Goal: Task Accomplishment & Management: Manage account settings

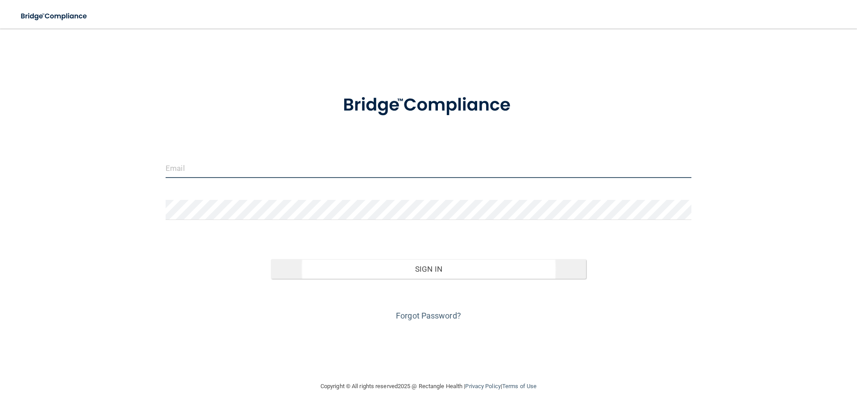
type input "[PERSON_NAME][EMAIL_ADDRESS][DOMAIN_NAME]"
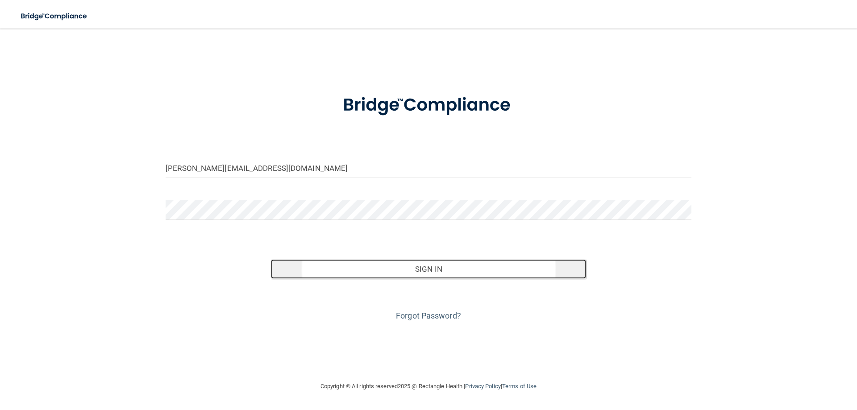
click at [309, 261] on button "Sign In" at bounding box center [429, 269] width 316 height 20
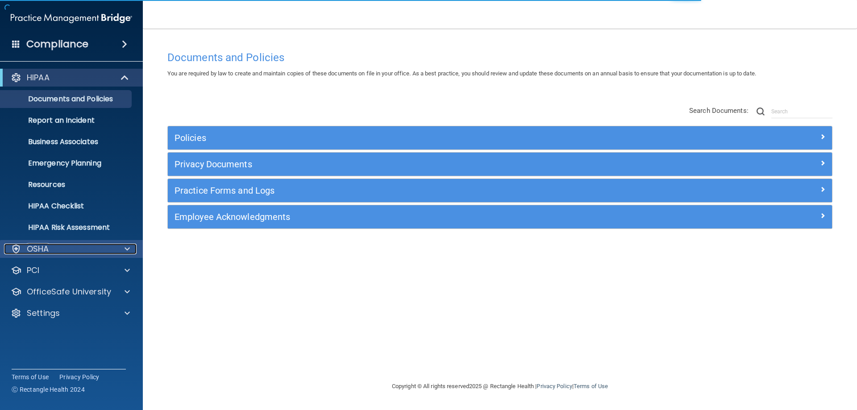
click at [53, 250] on div "OSHA" at bounding box center [59, 249] width 111 height 11
click at [54, 254] on div "OSHA" at bounding box center [59, 249] width 111 height 11
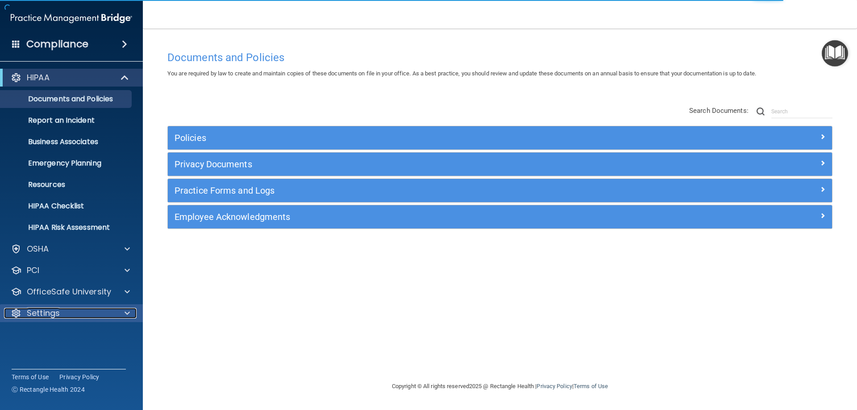
click at [62, 314] on div "Settings" at bounding box center [59, 313] width 111 height 11
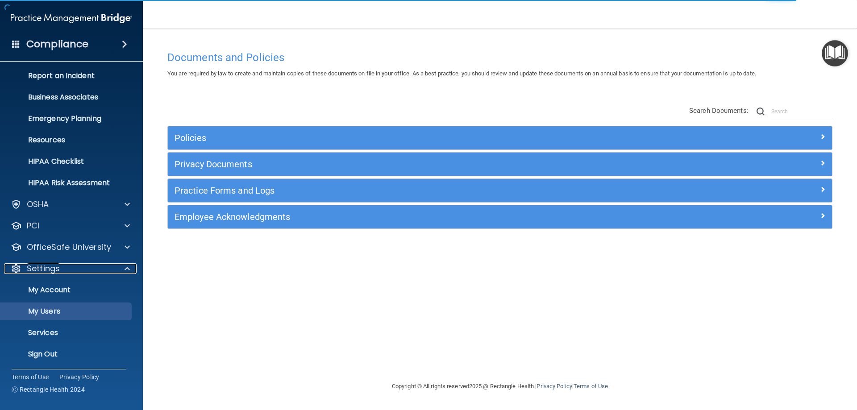
scroll to position [46, 0]
click at [62, 302] on link "My Users" at bounding box center [61, 310] width 141 height 18
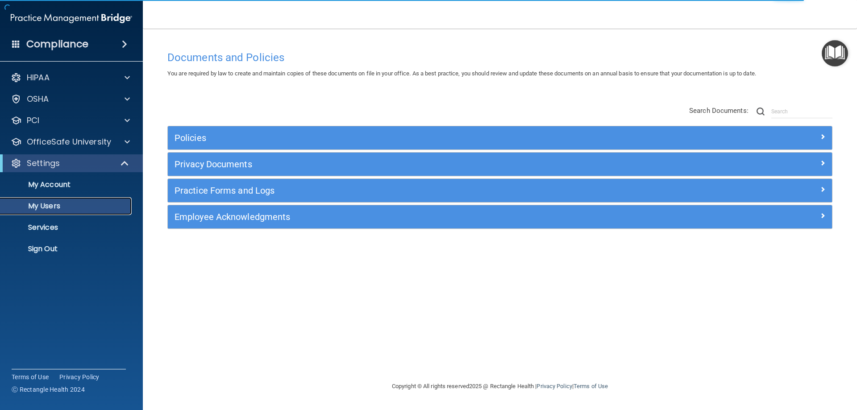
click at [72, 198] on link "My Users" at bounding box center [61, 206] width 141 height 18
click at [72, 204] on p "My Users" at bounding box center [67, 206] width 122 height 9
select select "20"
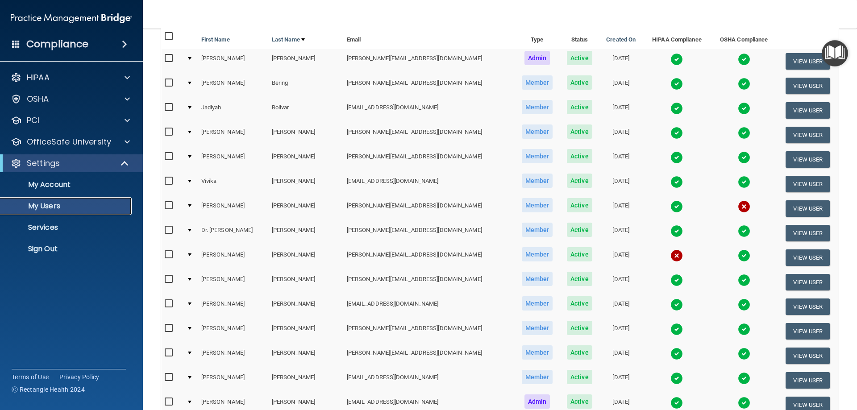
scroll to position [89, 0]
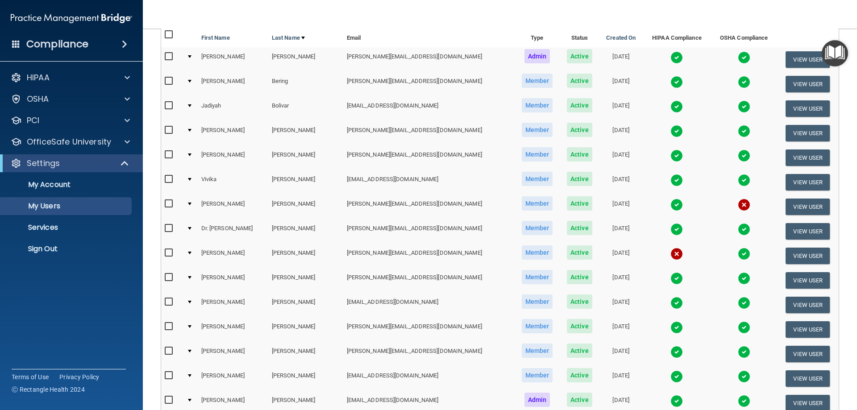
click at [169, 254] on input "checkbox" at bounding box center [170, 253] width 10 height 7
checkbox input "true"
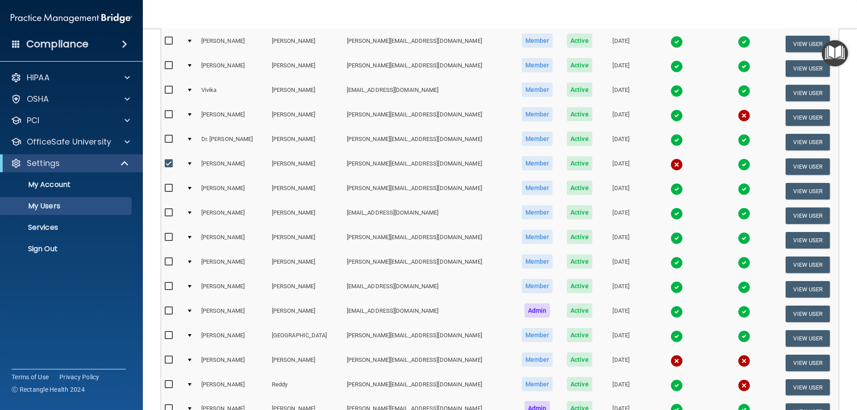
scroll to position [269, 0]
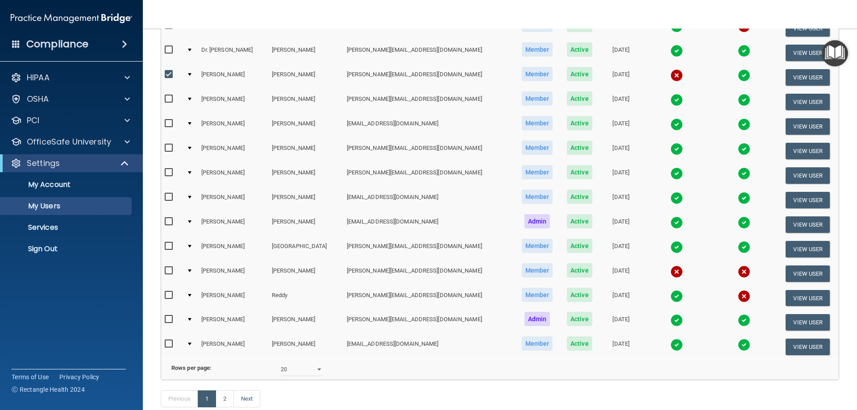
click at [167, 271] on input "checkbox" at bounding box center [170, 270] width 10 height 7
checkbox input "true"
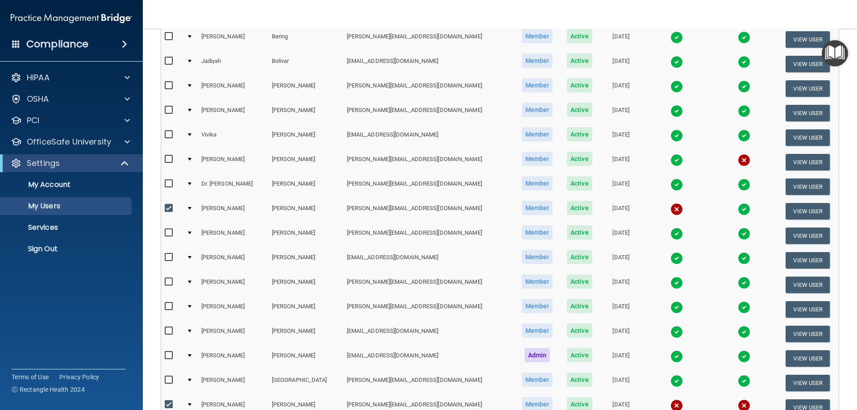
scroll to position [90, 0]
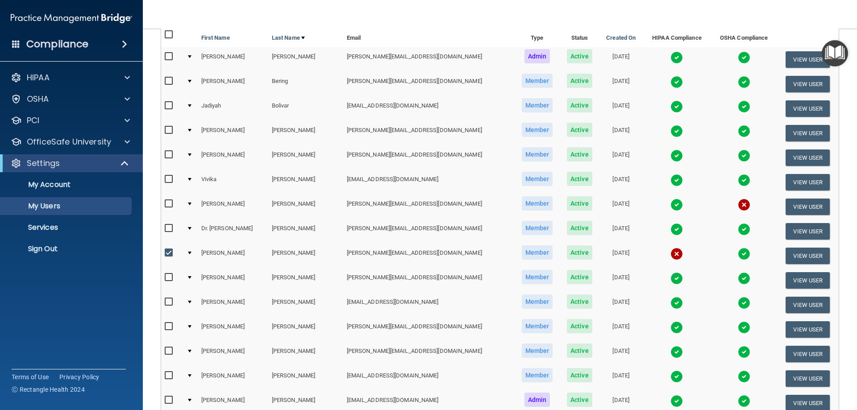
click at [171, 204] on input "checkbox" at bounding box center [170, 203] width 10 height 7
checkbox input "true"
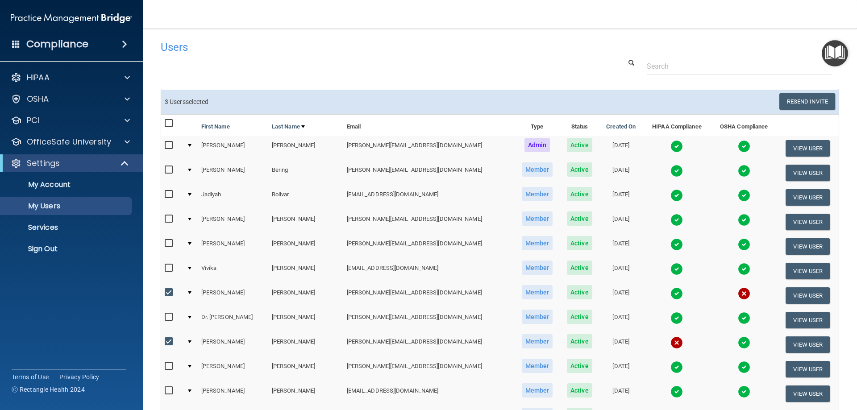
scroll to position [1, 0]
click at [786, 102] on button "Resend Invite" at bounding box center [807, 102] width 56 height 17
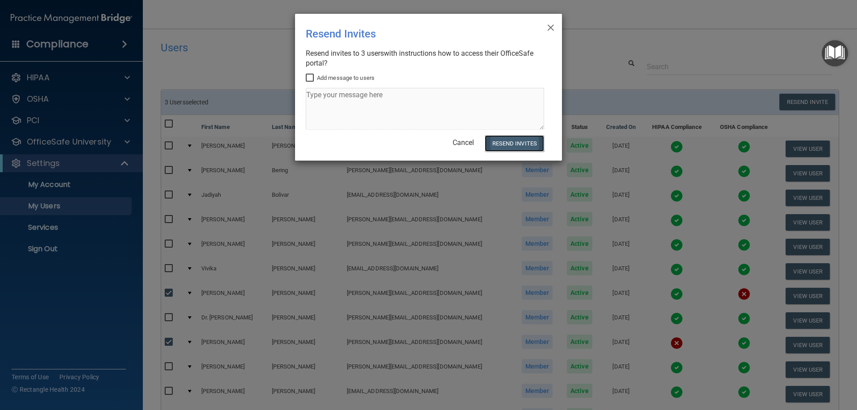
click at [519, 146] on button "Resend Invites" at bounding box center [514, 143] width 59 height 17
click at [553, 28] on span "×" at bounding box center [551, 26] width 8 height 18
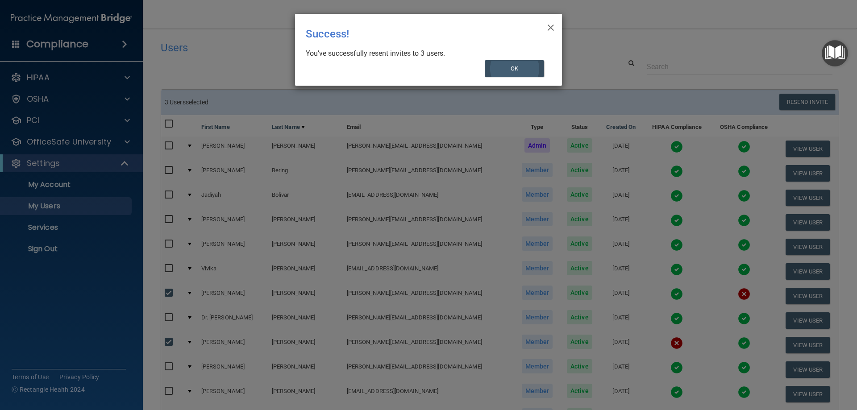
drag, startPoint x: 507, startPoint y: 57, endPoint x: 512, endPoint y: 60, distance: 5.4
click at [511, 60] on div "× Close Success! You’ve successfully resent invites to 3 users. OK" at bounding box center [428, 50] width 267 height 72
click at [512, 61] on button "OK" at bounding box center [515, 68] width 60 height 17
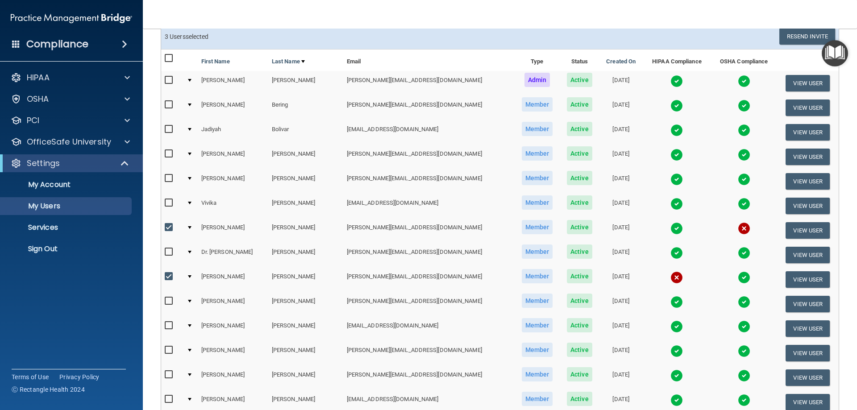
scroll to position [0, 0]
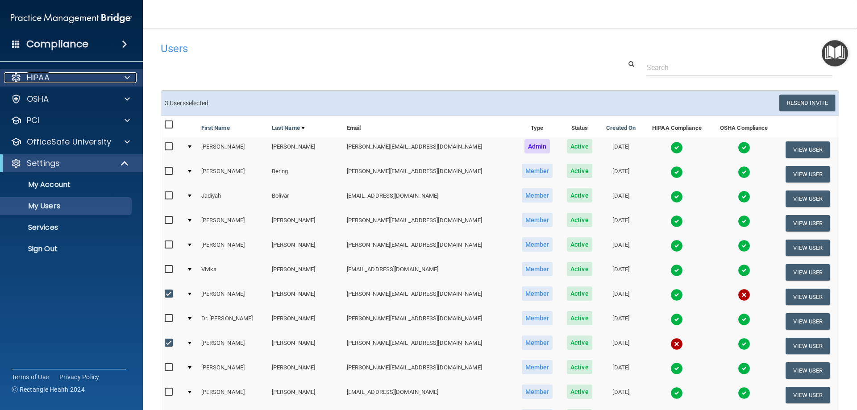
click at [37, 81] on p "HIPAA" at bounding box center [38, 77] width 23 height 11
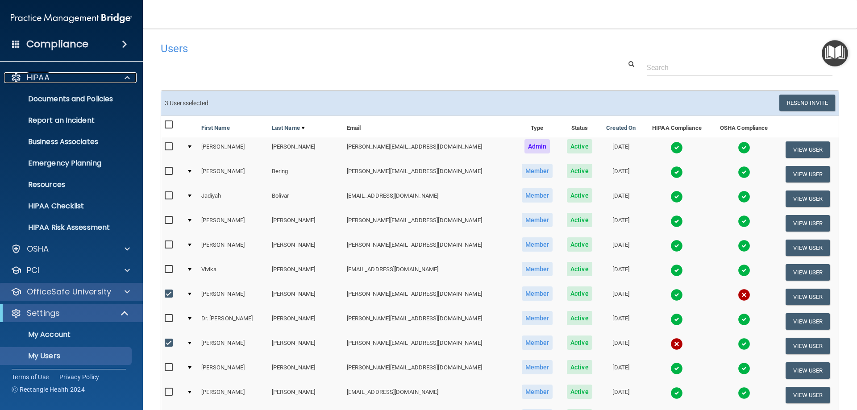
scroll to position [46, 0]
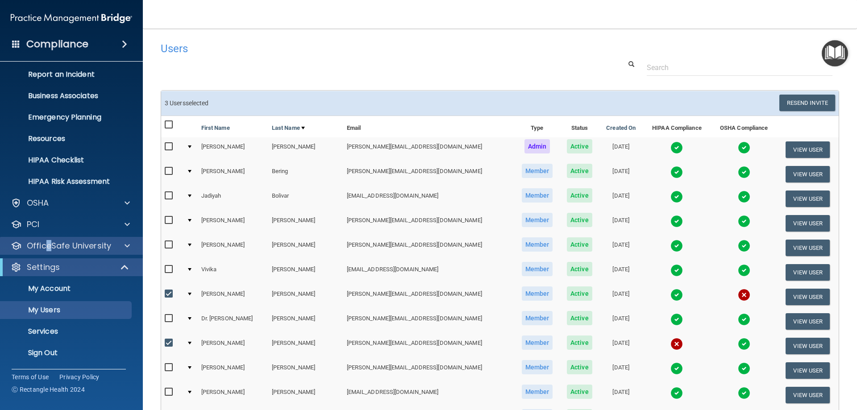
click at [49, 240] on div "OfficeSafe University" at bounding box center [71, 246] width 143 height 18
click at [124, 244] on div at bounding box center [126, 246] width 22 height 11
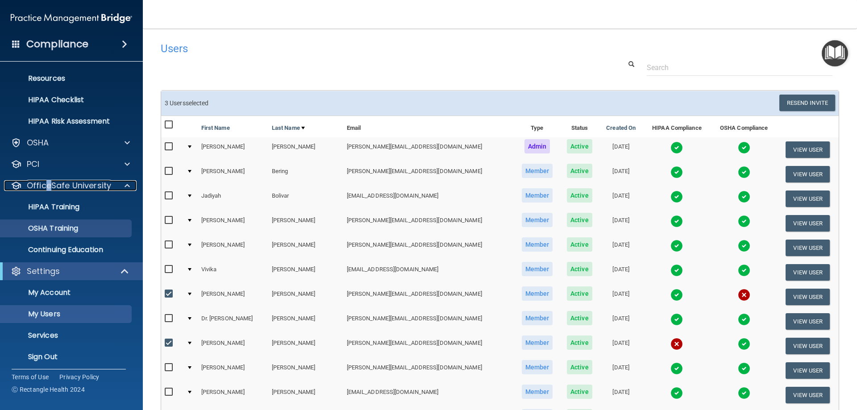
scroll to position [110, 0]
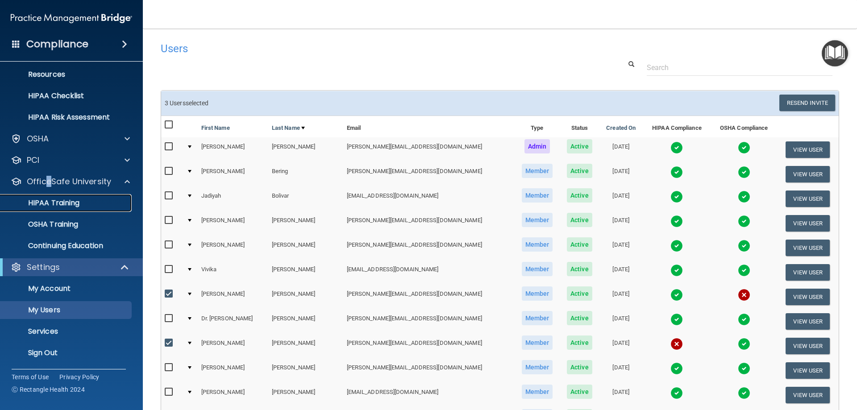
click at [65, 197] on link "HIPAA Training" at bounding box center [61, 203] width 141 height 18
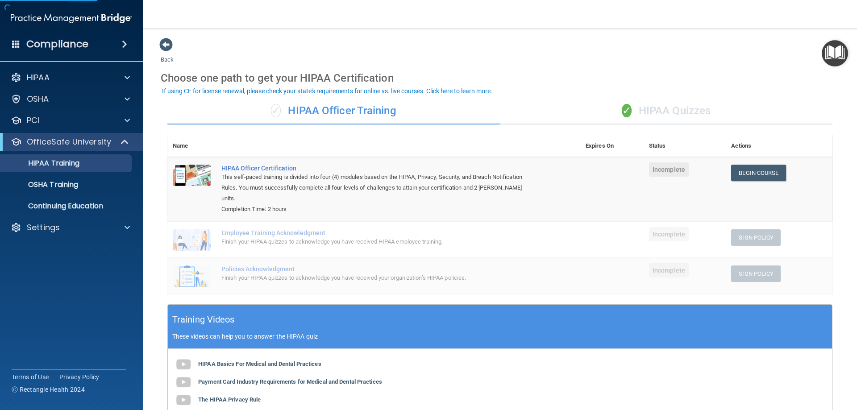
click at [639, 117] on div "✓ HIPAA Quizzes" at bounding box center [666, 111] width 333 height 27
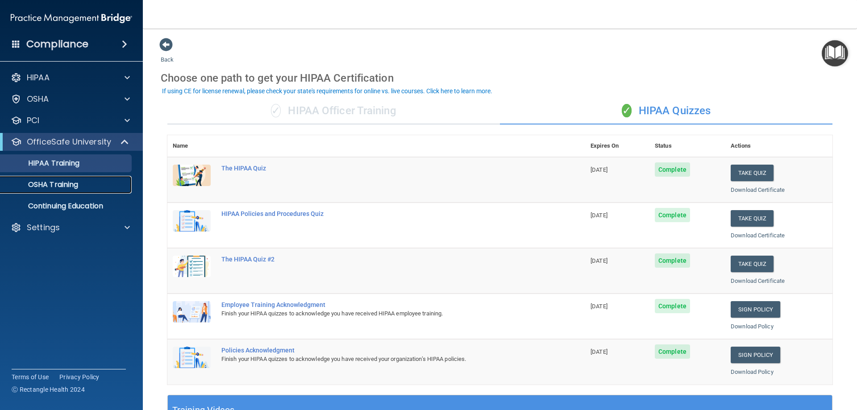
click at [57, 176] on link "OSHA Training" at bounding box center [61, 185] width 141 height 18
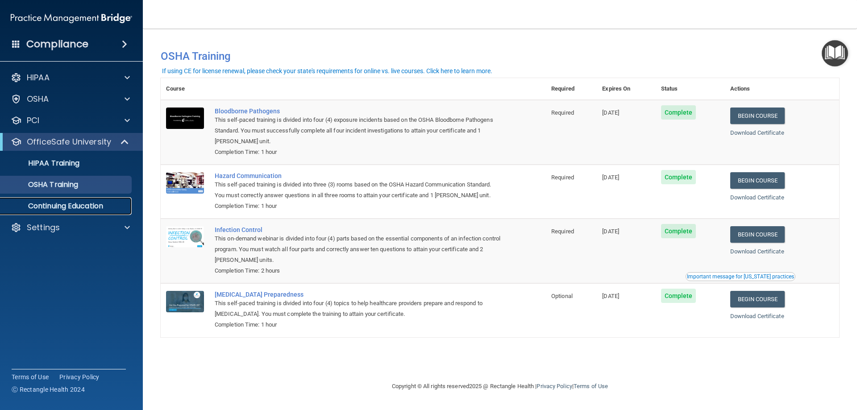
click at [51, 208] on p "Continuing Education" at bounding box center [67, 206] width 122 height 9
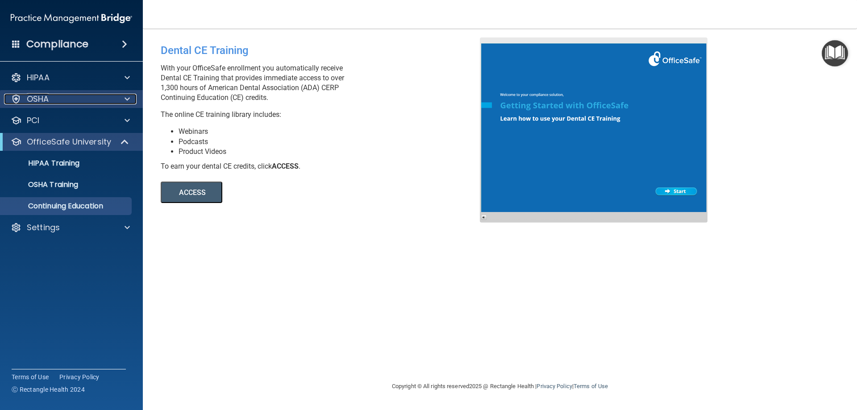
click at [49, 104] on p "OSHA" at bounding box center [38, 99] width 22 height 11
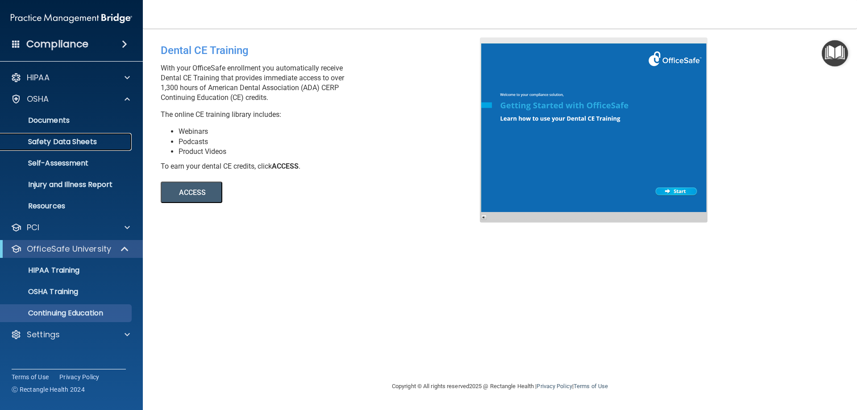
click at [51, 149] on link "Safety Data Sheets" at bounding box center [61, 142] width 141 height 18
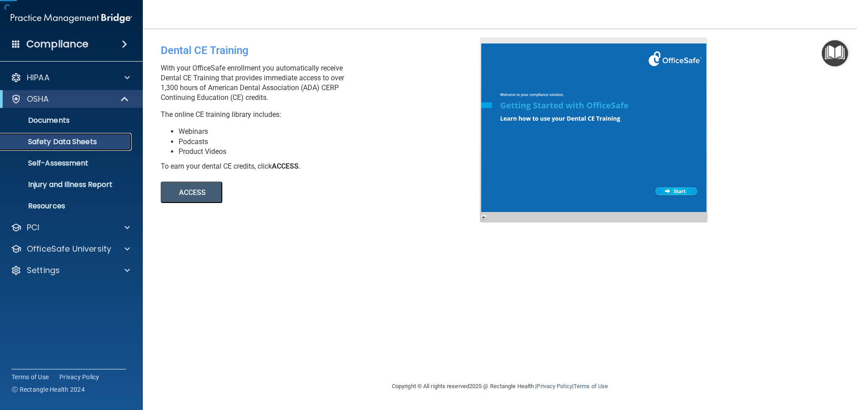
click at [46, 143] on p "Safety Data Sheets" at bounding box center [67, 141] width 122 height 9
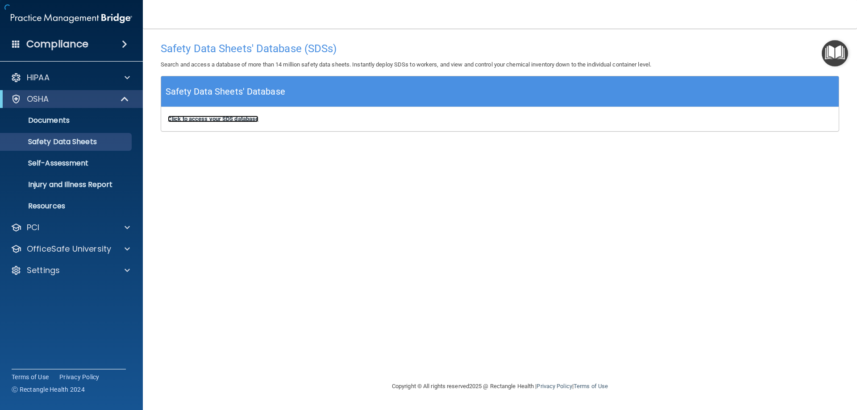
click at [199, 120] on b "Click to access your SDS database" at bounding box center [213, 119] width 91 height 7
click at [80, 164] on p "Self-Assessment" at bounding box center [67, 163] width 122 height 9
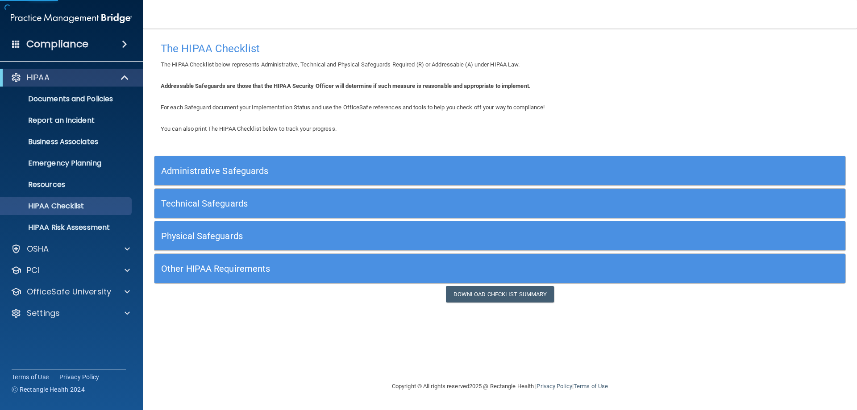
click at [346, 172] on h5 "Administrative Safeguards" at bounding box center [413, 171] width 505 height 10
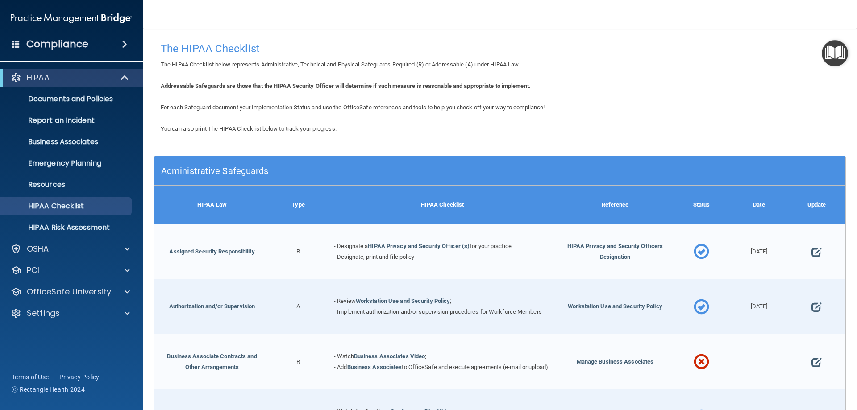
click at [346, 172] on h5 "Administrative Safeguards" at bounding box center [413, 171] width 505 height 10
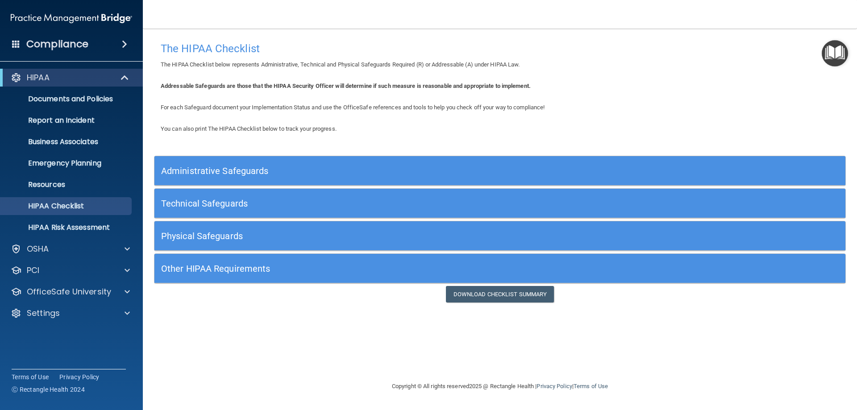
click at [345, 264] on h5 "Other HIPAA Requirements" at bounding box center [413, 269] width 505 height 10
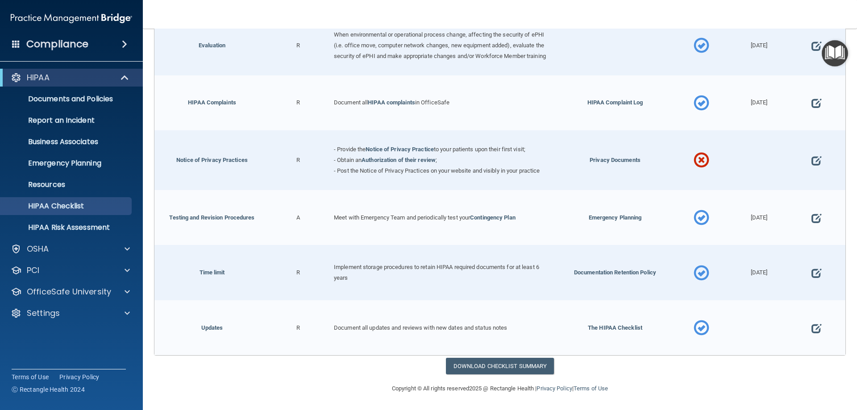
scroll to position [479, 0]
